Goal: Book appointment/travel/reservation

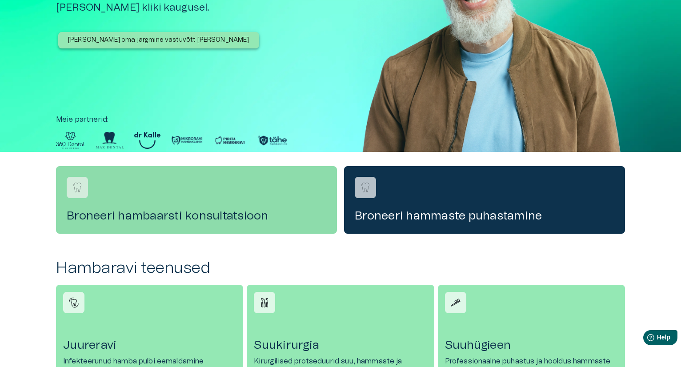
click at [218, 205] on div "Broneeri hambaarsti konsultatsioon" at bounding box center [196, 200] width 281 height 68
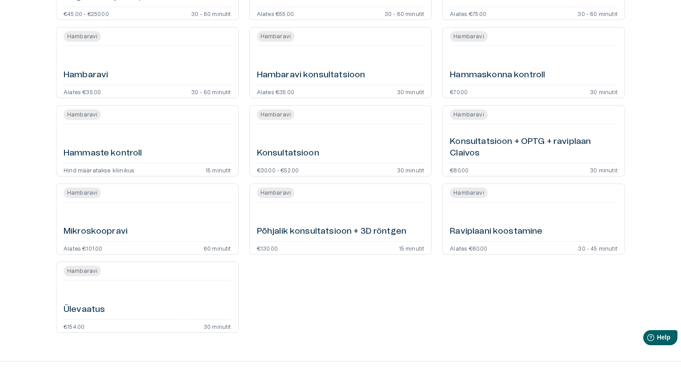
scroll to position [159, 0]
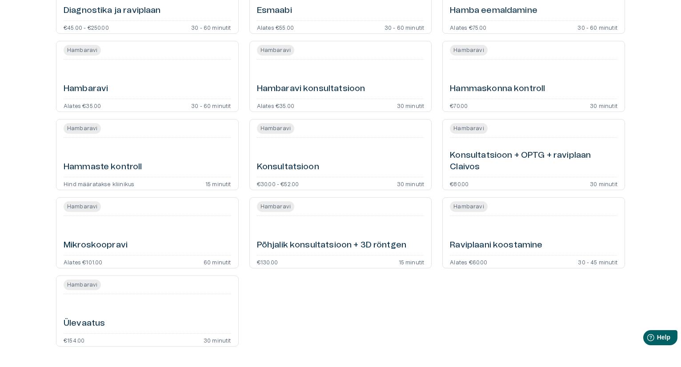
click at [286, 167] on h6 "Konsultatsioon" at bounding box center [288, 167] width 62 height 12
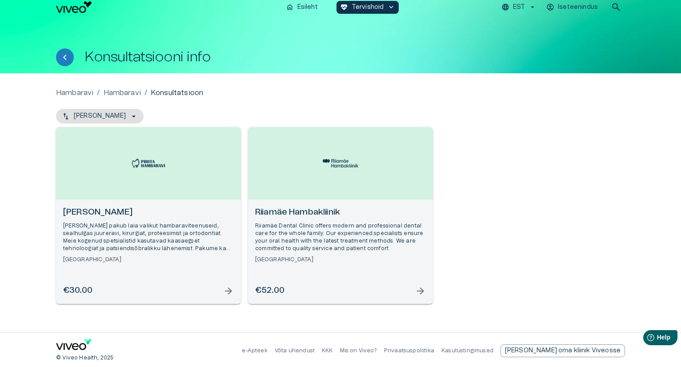
scroll to position [7, 0]
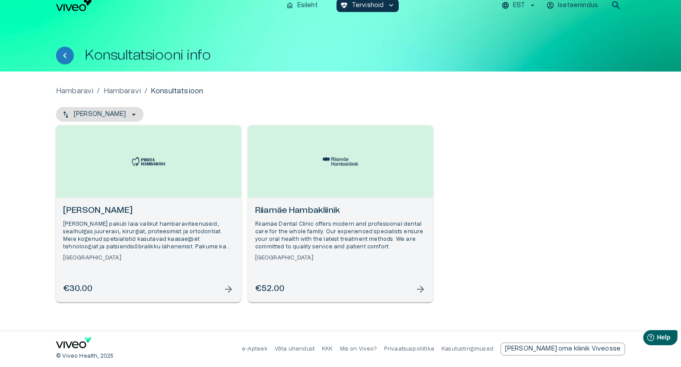
scroll to position [159, 0]
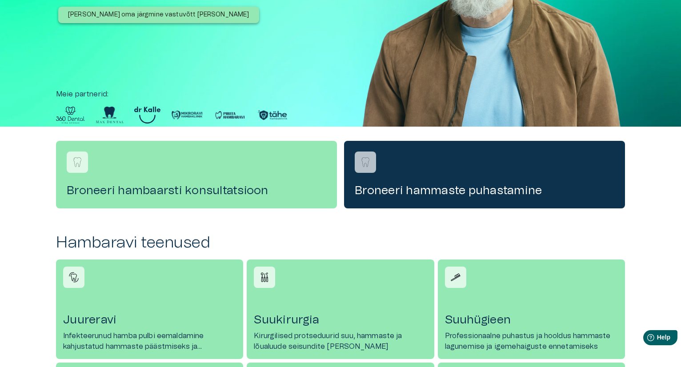
scroll to position [133, 0]
